Goal: Transaction & Acquisition: Purchase product/service

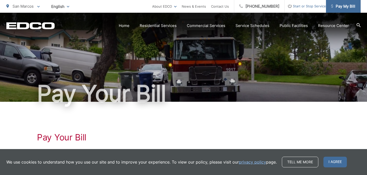
click at [345, 7] on span "Pay My Bill" at bounding box center [343, 6] width 24 height 6
click at [125, 25] on link "Home" at bounding box center [124, 26] width 11 height 6
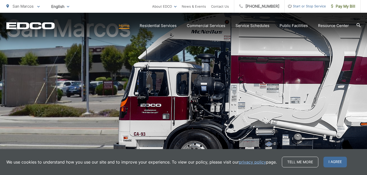
scroll to position [49, 0]
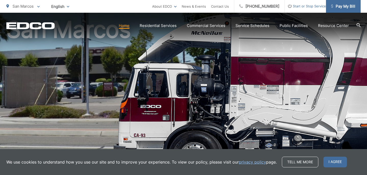
click at [346, 4] on span "Pay My Bill" at bounding box center [343, 6] width 24 height 6
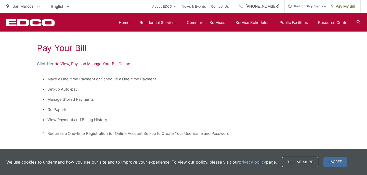
scroll to position [102, 0]
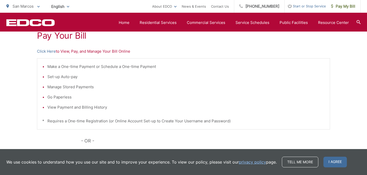
click at [66, 52] on p "Click Here to View, Pay, and Manage Your Bill Online" at bounding box center [183, 51] width 293 height 6
click at [45, 50] on link "Click Here" at bounding box center [46, 51] width 19 height 6
